Goal: Task Accomplishment & Management: Complete application form

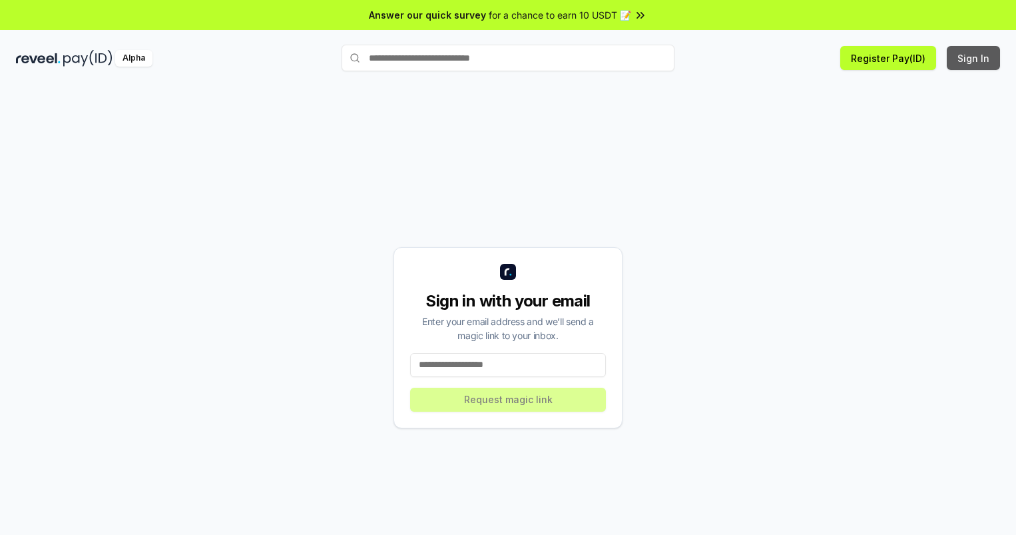
click at [974, 58] on button "Sign In" at bounding box center [973, 58] width 53 height 24
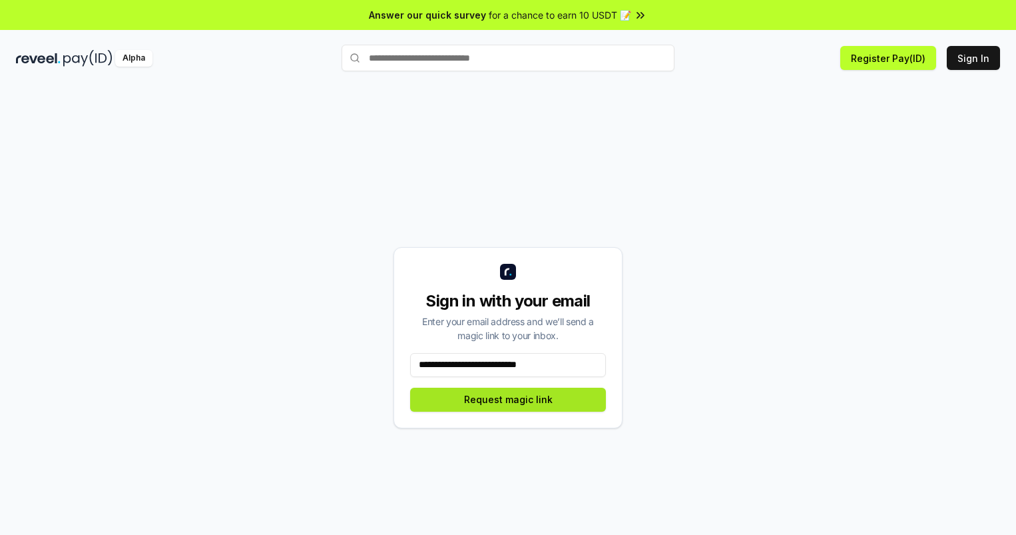
type input "**********"
click at [508, 399] on button "Request magic link" at bounding box center [508, 400] width 196 height 24
